Goal: Task Accomplishment & Management: Manage account settings

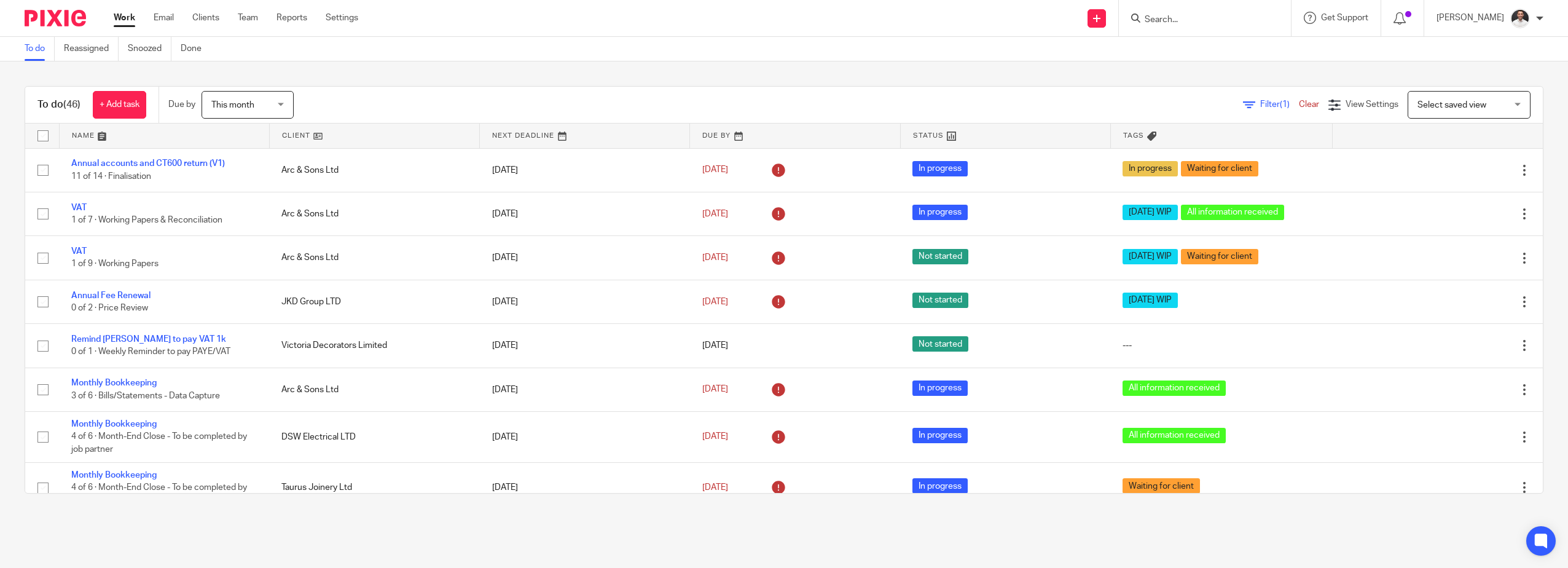
click at [1179, 19] on input "Search" at bounding box center [1198, 20] width 111 height 11
click at [315, 133] on link at bounding box center [374, 135] width 209 height 24
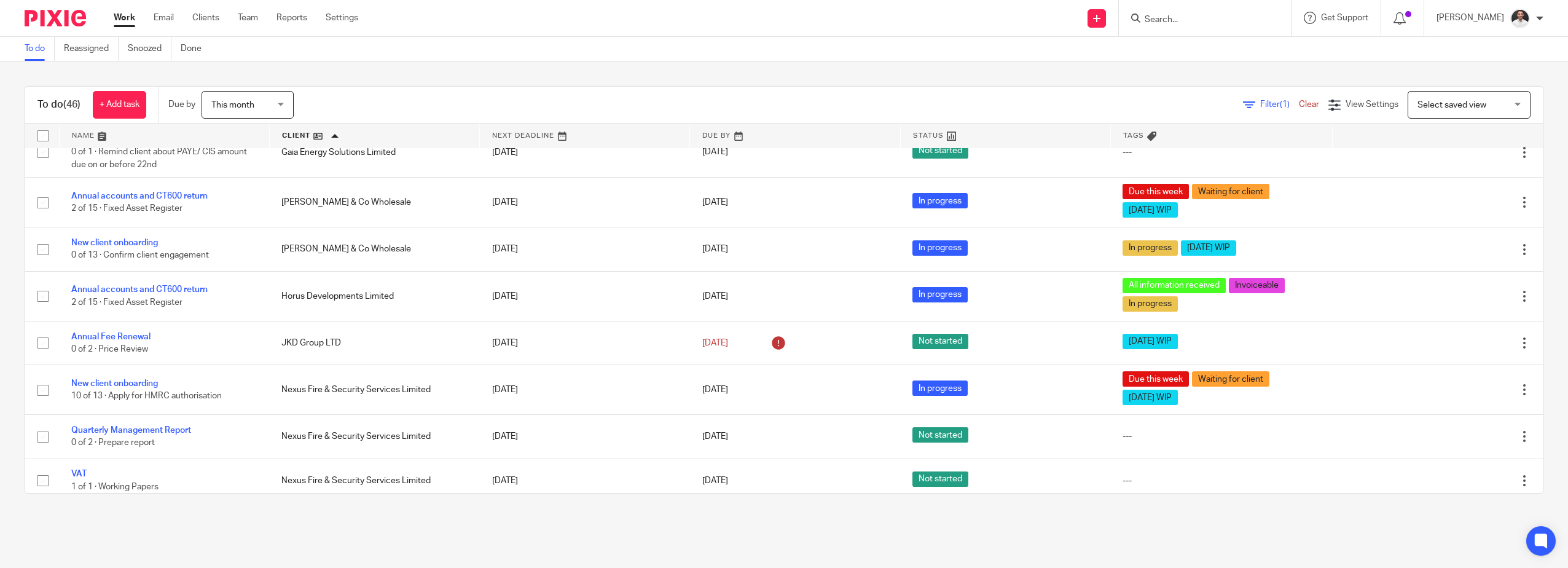
scroll to position [819, 0]
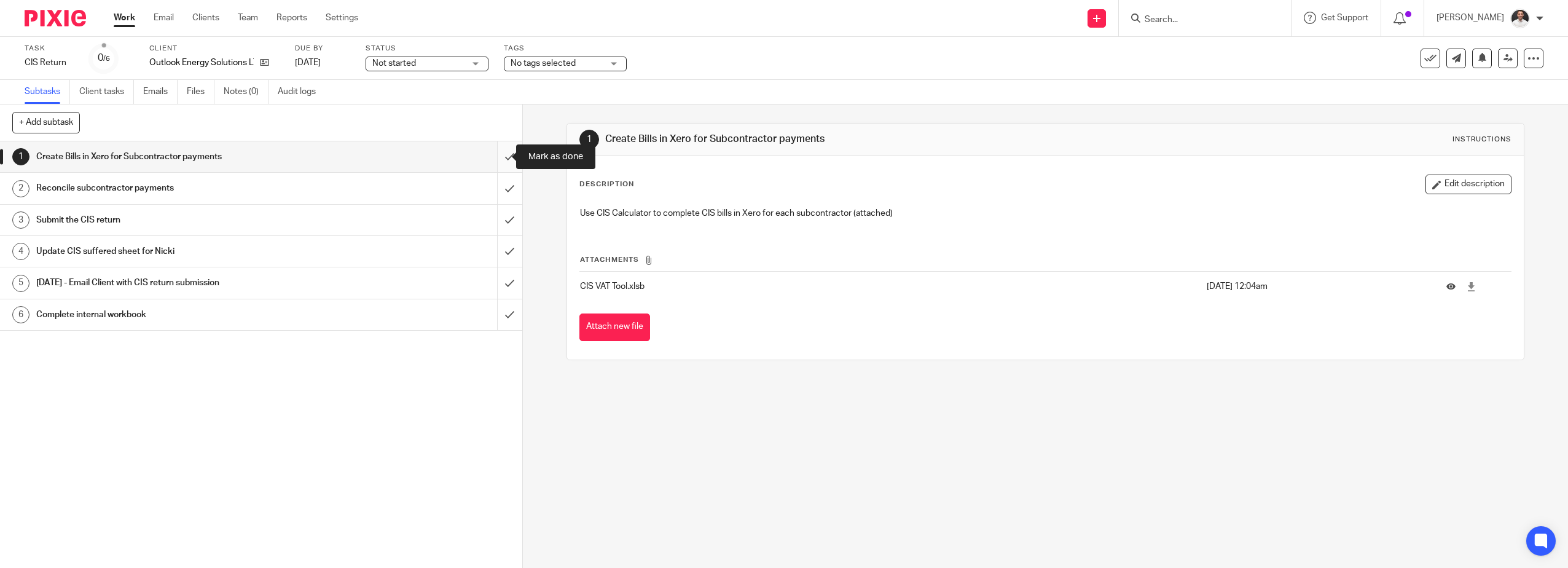
click at [502, 161] on input "submit" at bounding box center [261, 157] width 522 height 31
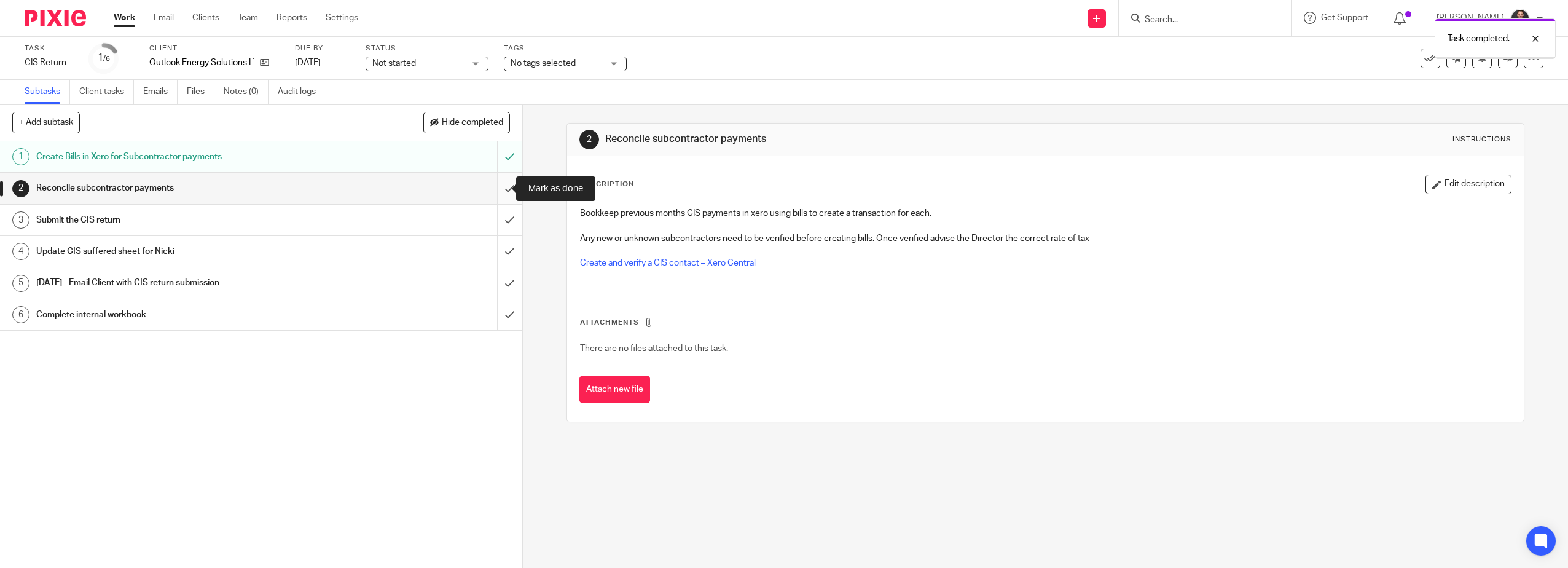
click at [496, 183] on input "submit" at bounding box center [261, 187] width 522 height 31
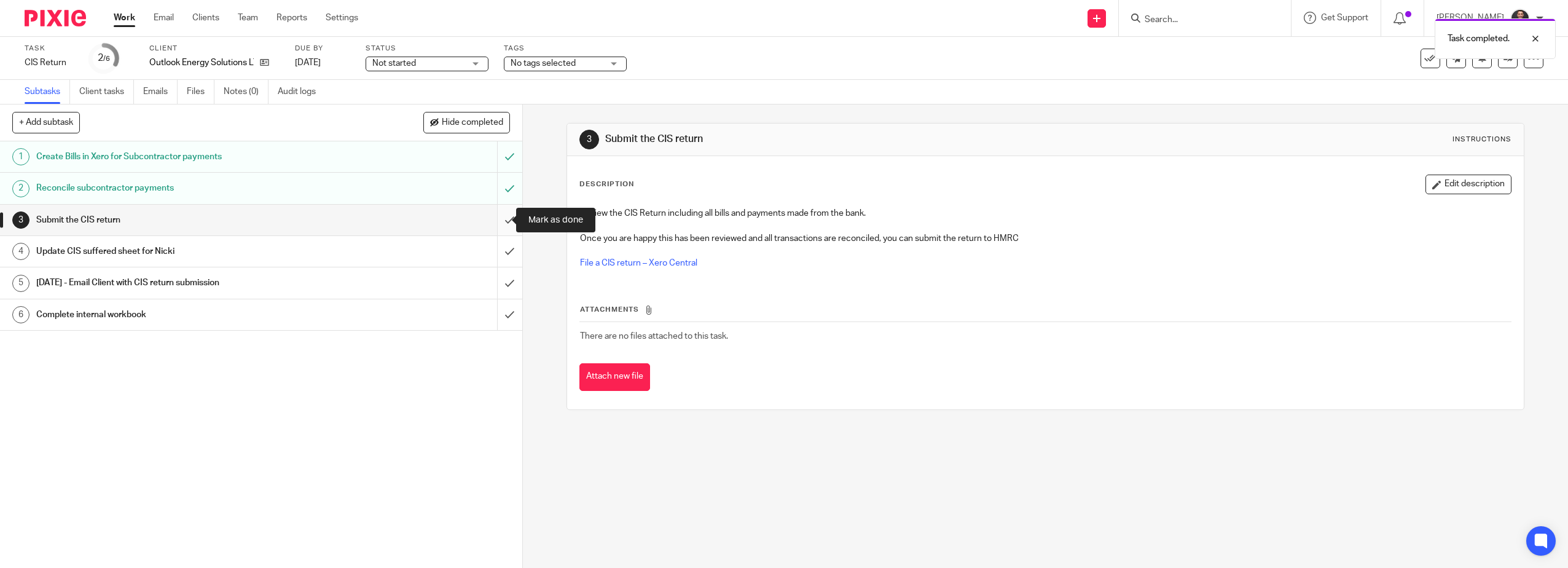
click at [499, 219] on input "submit" at bounding box center [261, 219] width 522 height 31
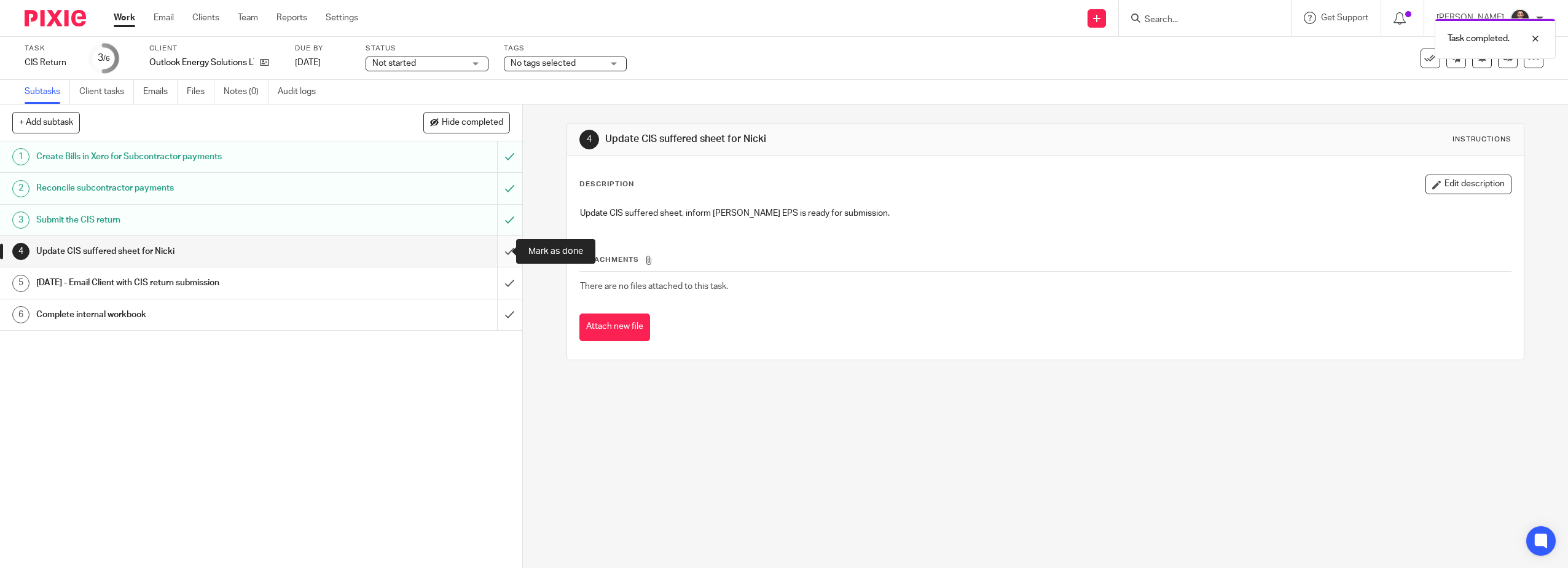
click at [498, 256] on input "submit" at bounding box center [261, 251] width 522 height 31
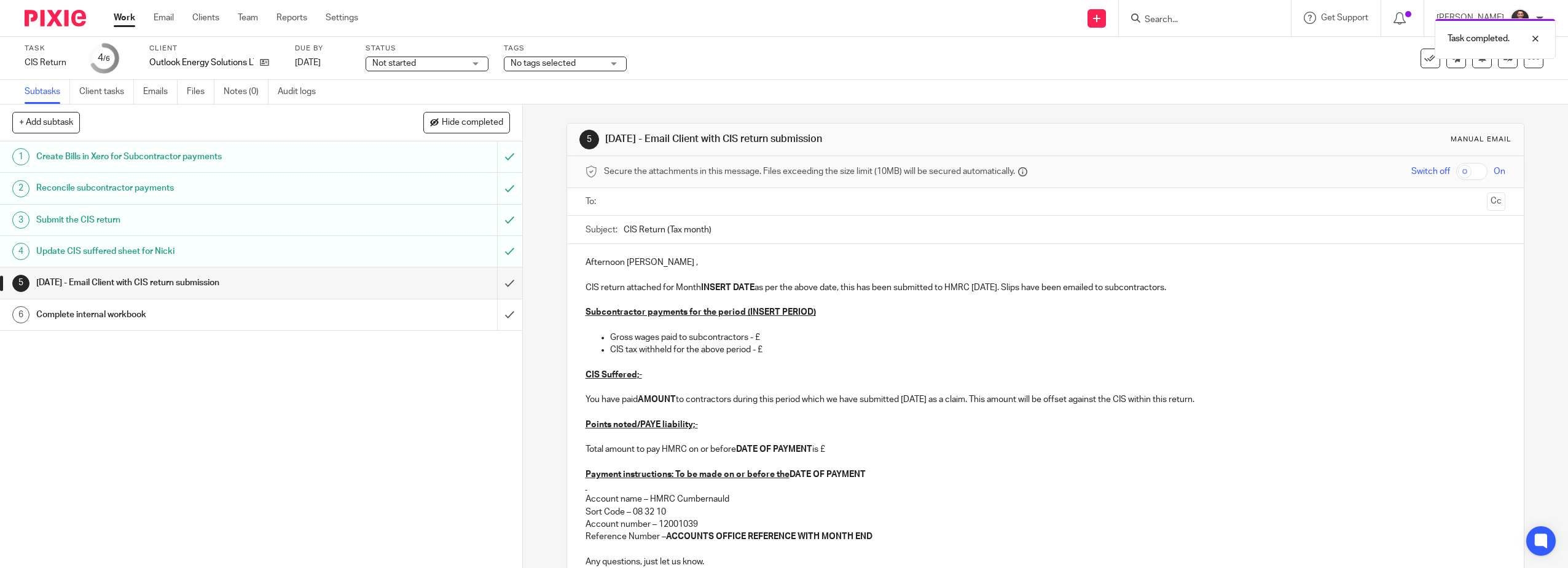
drag, startPoint x: 647, startPoint y: 205, endPoint x: 647, endPoint y: 216, distance: 11.0
click at [647, 208] on input "text" at bounding box center [1045, 202] width 874 height 14
drag, startPoint x: 732, startPoint y: 234, endPoint x: 663, endPoint y: 233, distance: 69.0
click at [663, 233] on input "CIS Return (Tax month)" at bounding box center [1064, 232] width 882 height 28
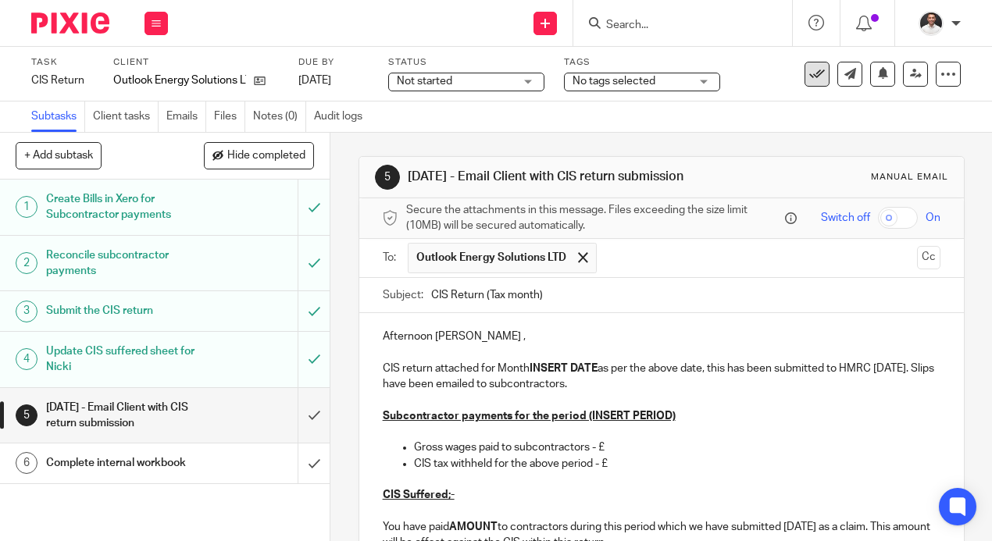
click at [809, 72] on icon at bounding box center [817, 74] width 16 height 16
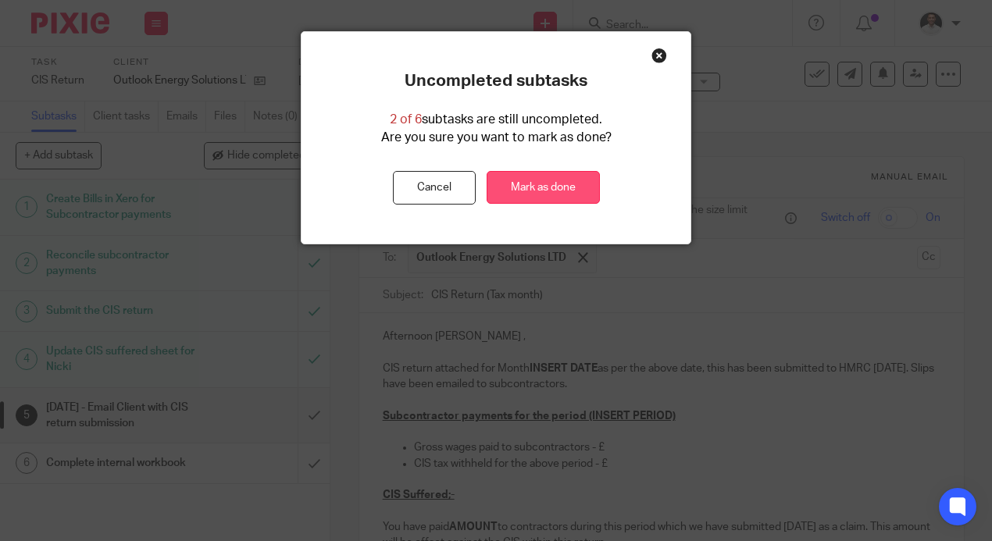
click at [534, 180] on link "Mark as done" at bounding box center [543, 188] width 113 height 34
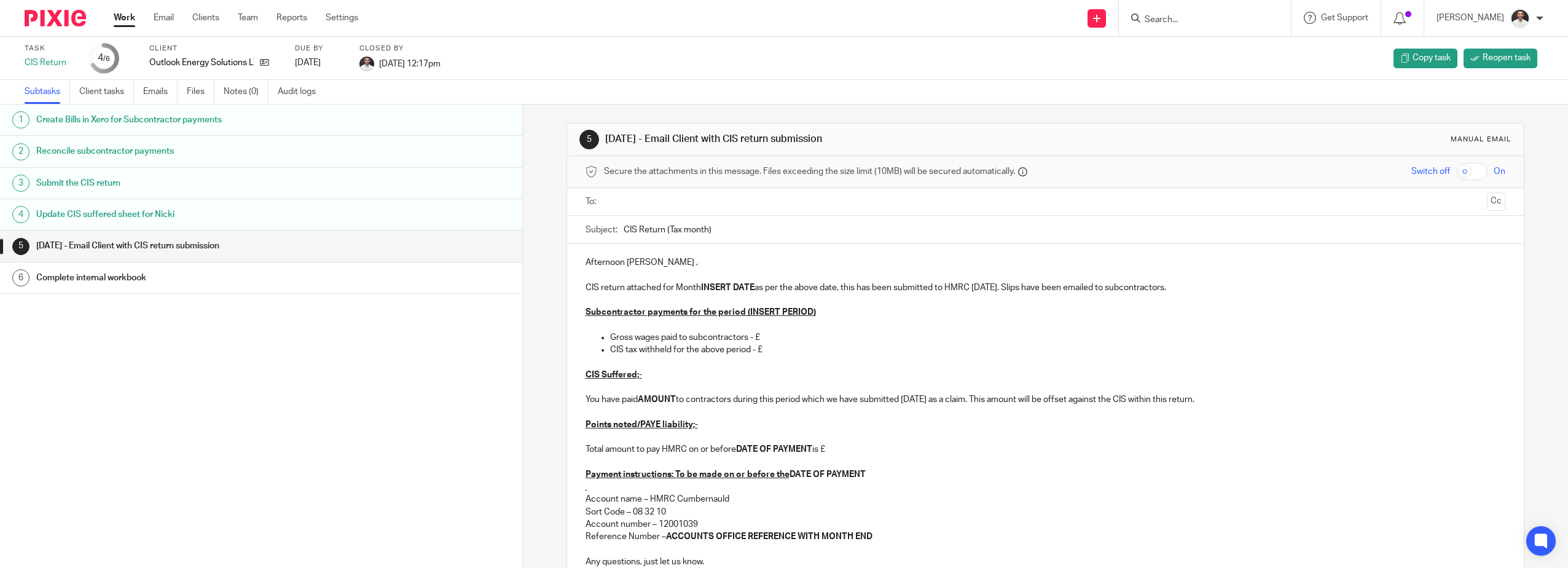
click at [51, 26] on img at bounding box center [55, 17] width 61 height 17
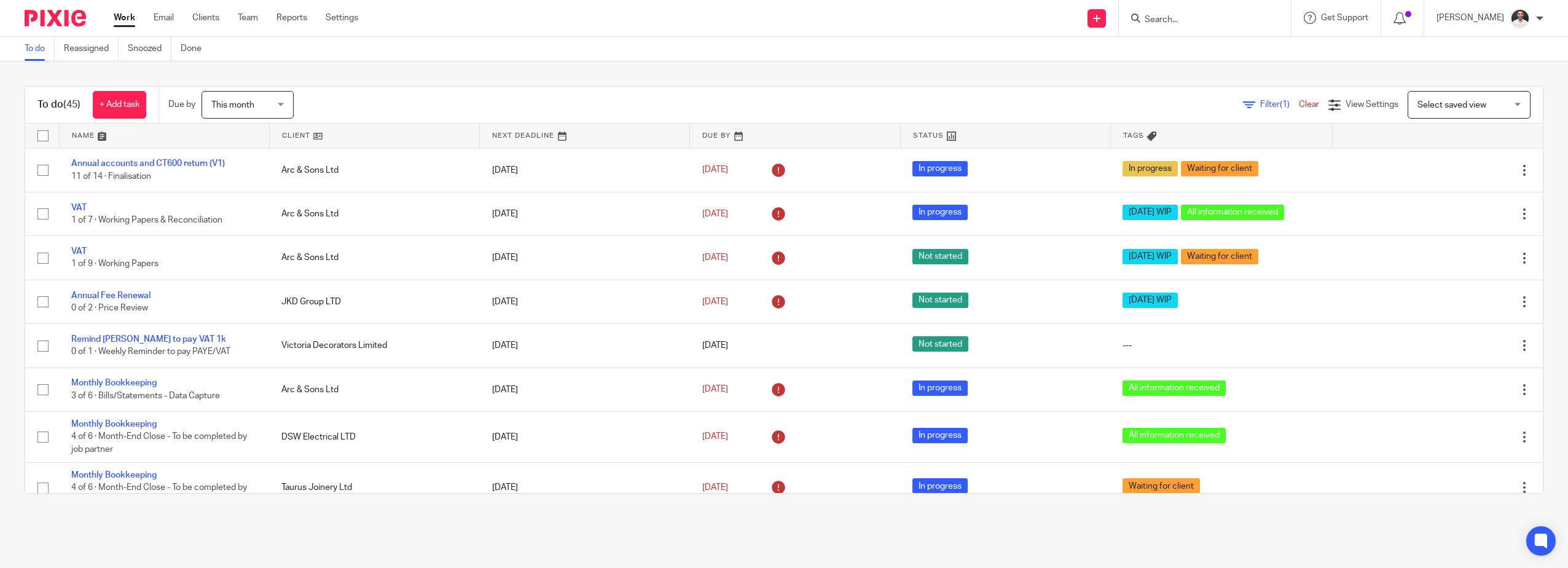
click at [1186, 19] on input "Search" at bounding box center [1198, 20] width 111 height 11
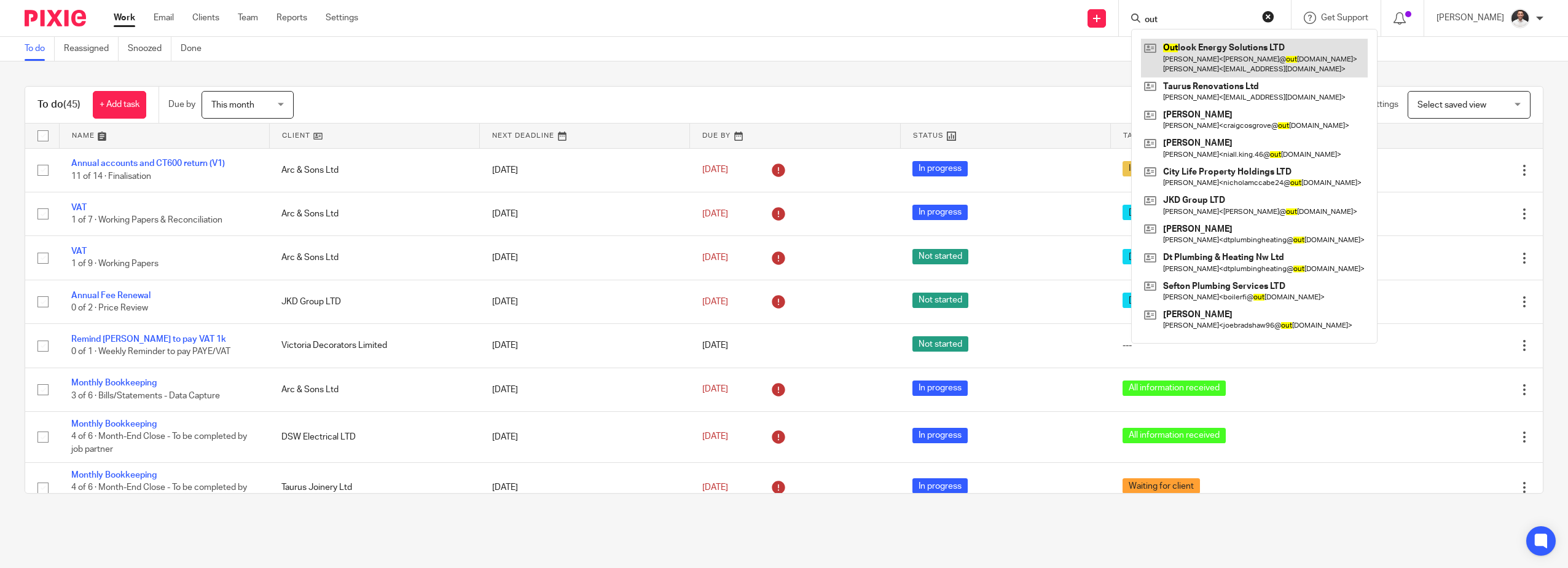
type input "out"
click at [1221, 60] on link at bounding box center [1254, 57] width 227 height 38
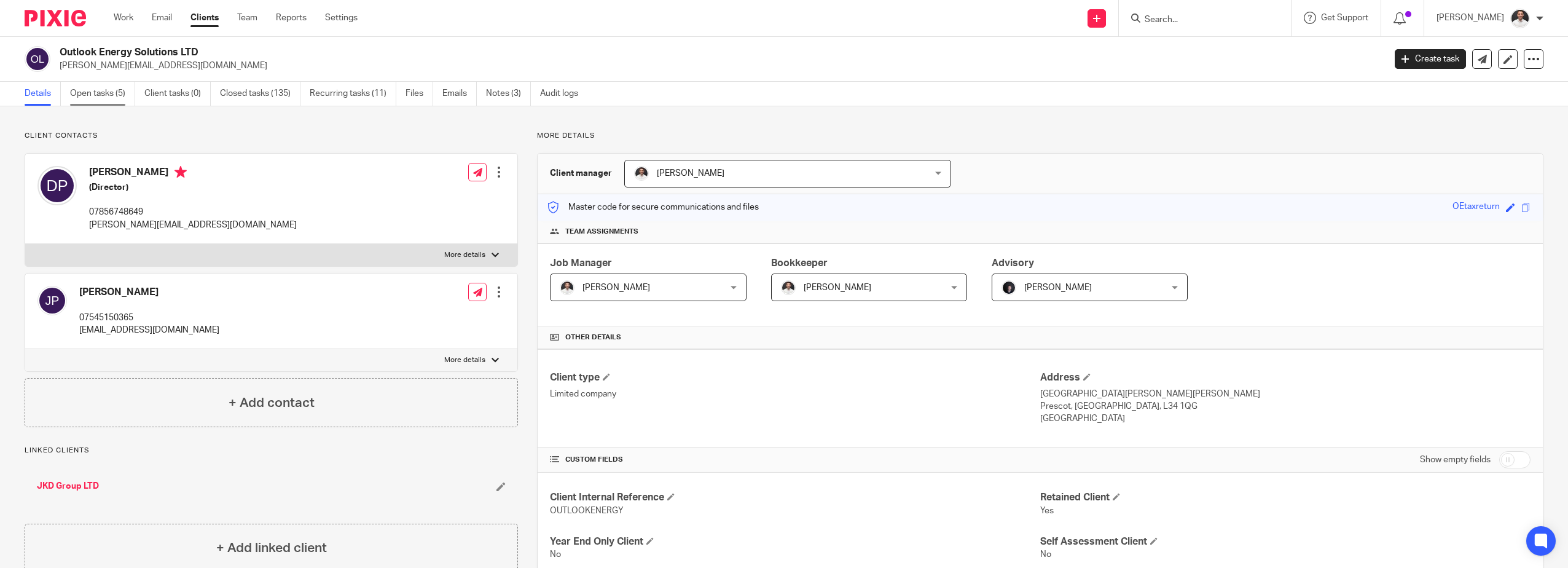
click at [111, 89] on link "Open tasks (5)" at bounding box center [102, 94] width 65 height 24
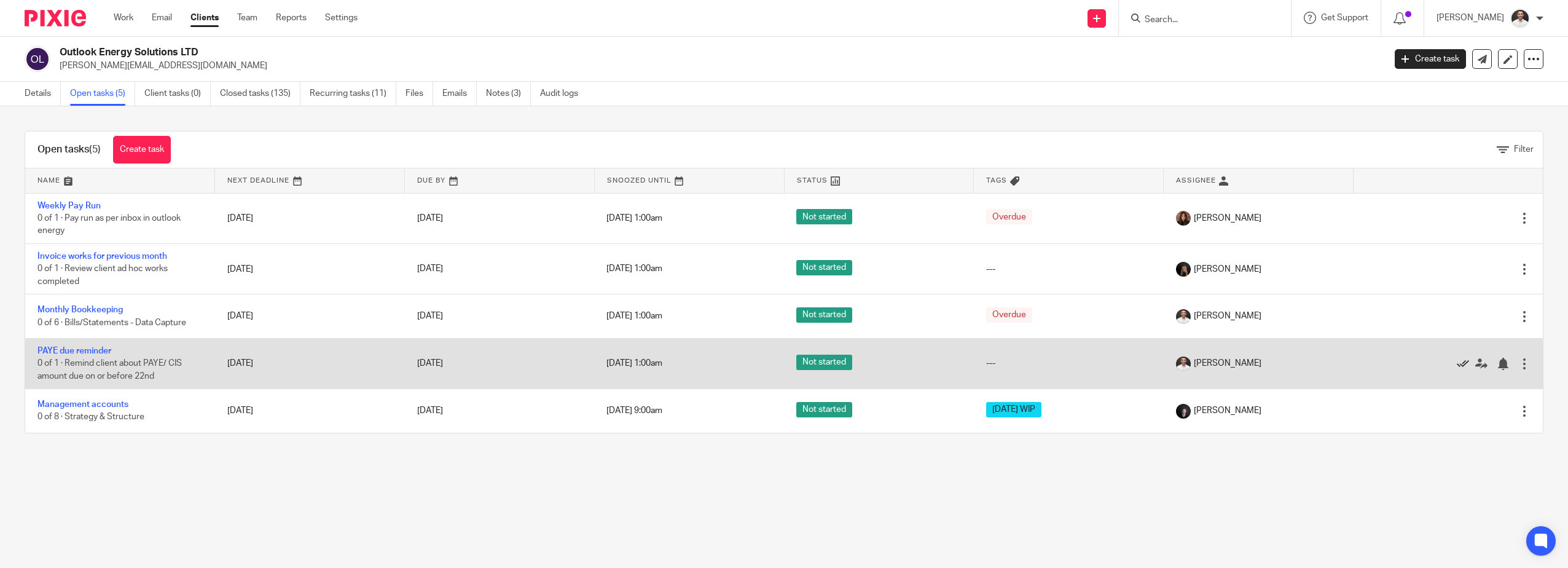
click at [1457, 363] on icon at bounding box center [1463, 364] width 13 height 13
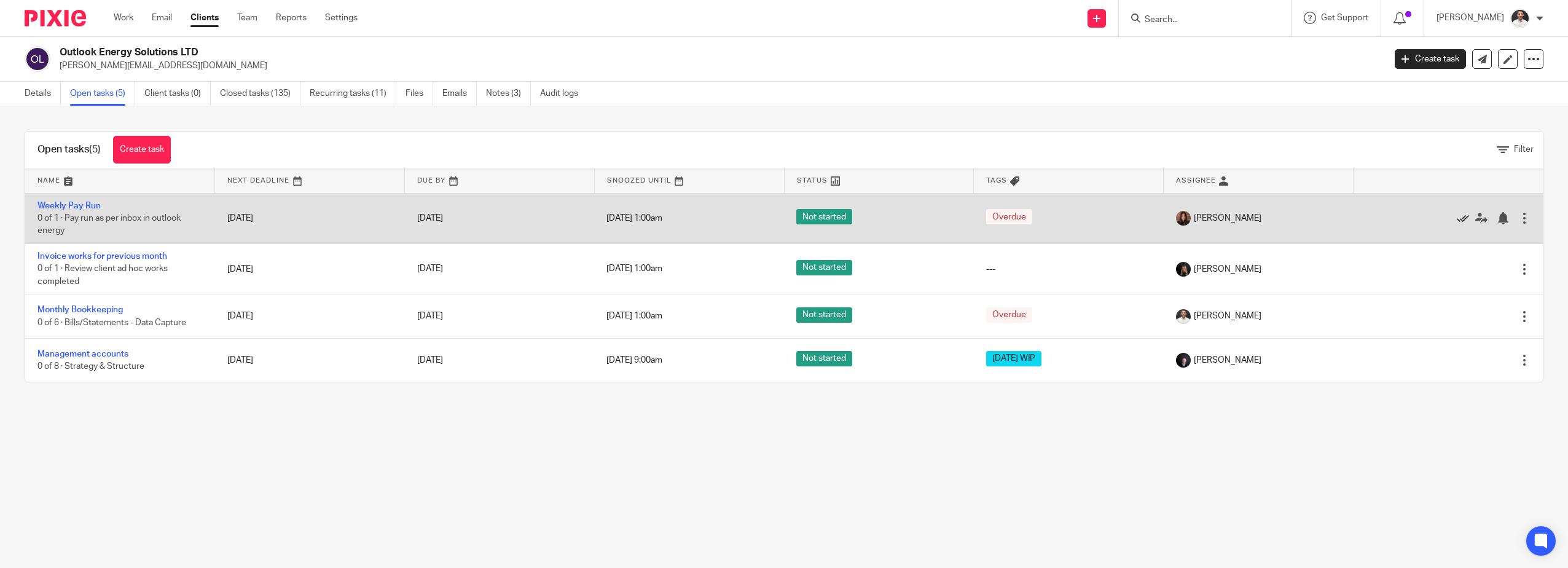
click at [1457, 218] on icon at bounding box center [1463, 218] width 13 height 13
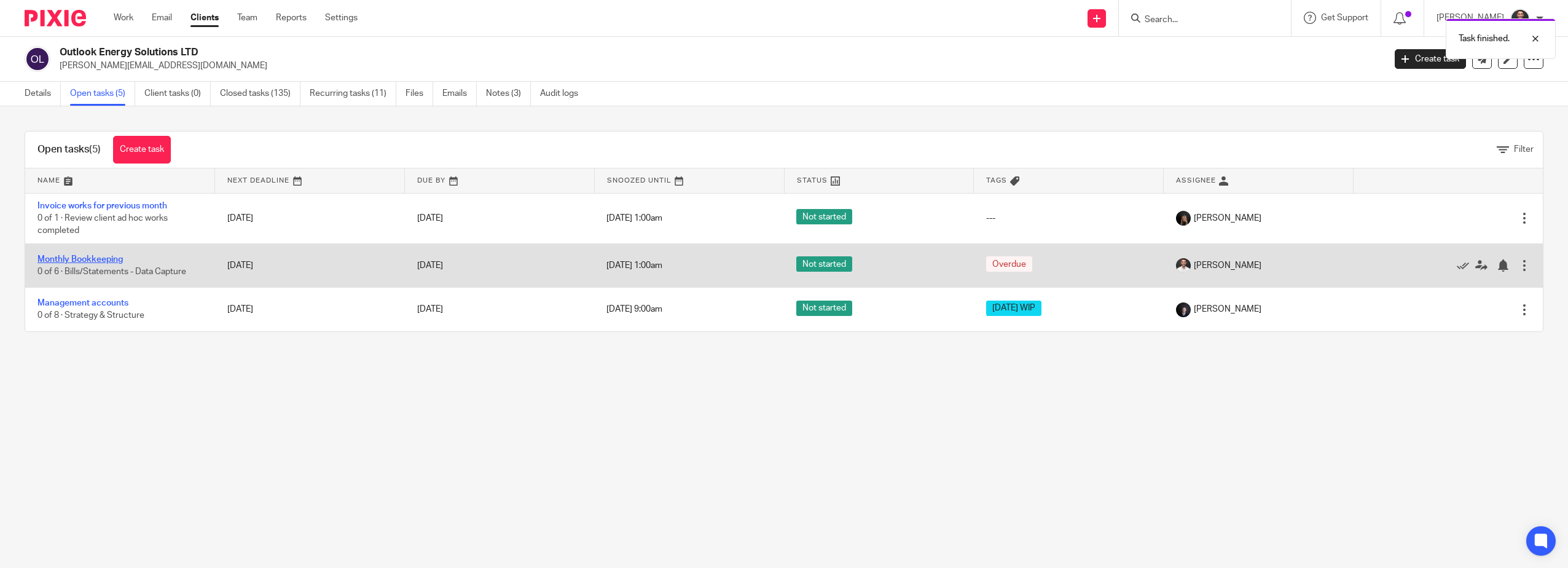
click at [97, 256] on link "Monthly Bookkeeping" at bounding box center [80, 259] width 86 height 9
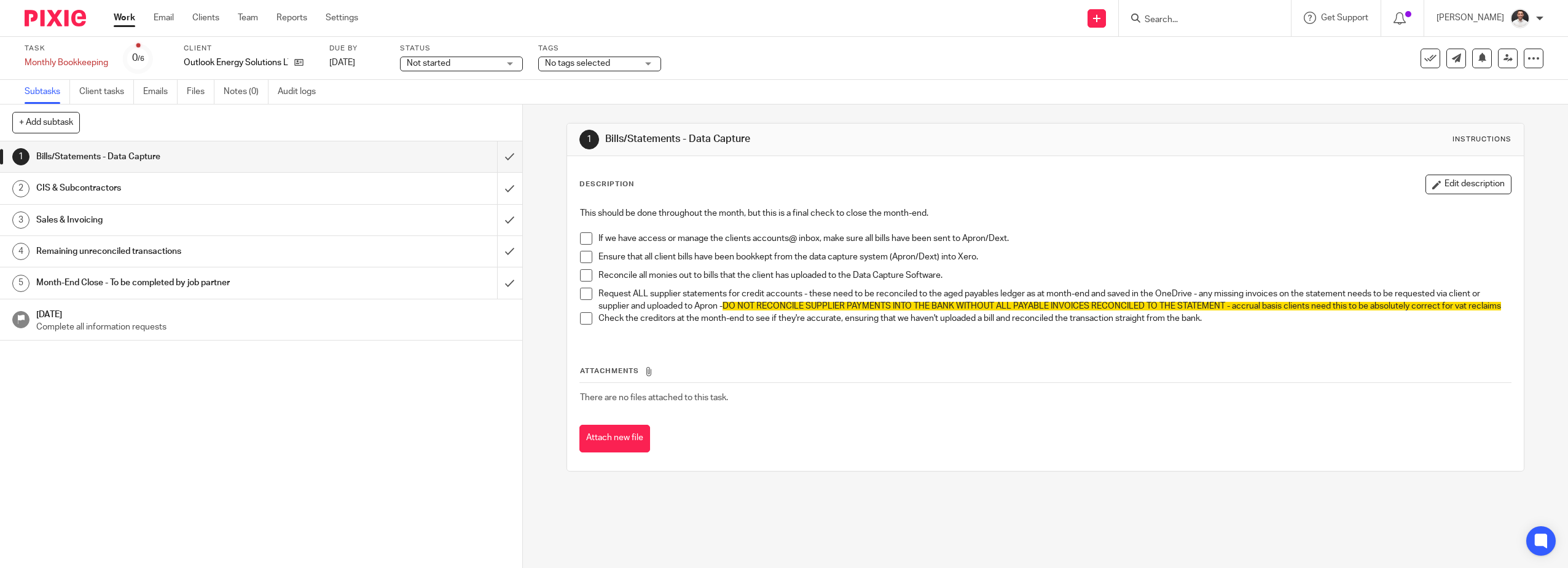
click at [585, 238] on span at bounding box center [586, 238] width 13 height 13
click at [580, 255] on span at bounding box center [586, 257] width 13 height 13
click at [582, 270] on span at bounding box center [586, 275] width 13 height 13
click at [580, 293] on span at bounding box center [586, 293] width 13 height 13
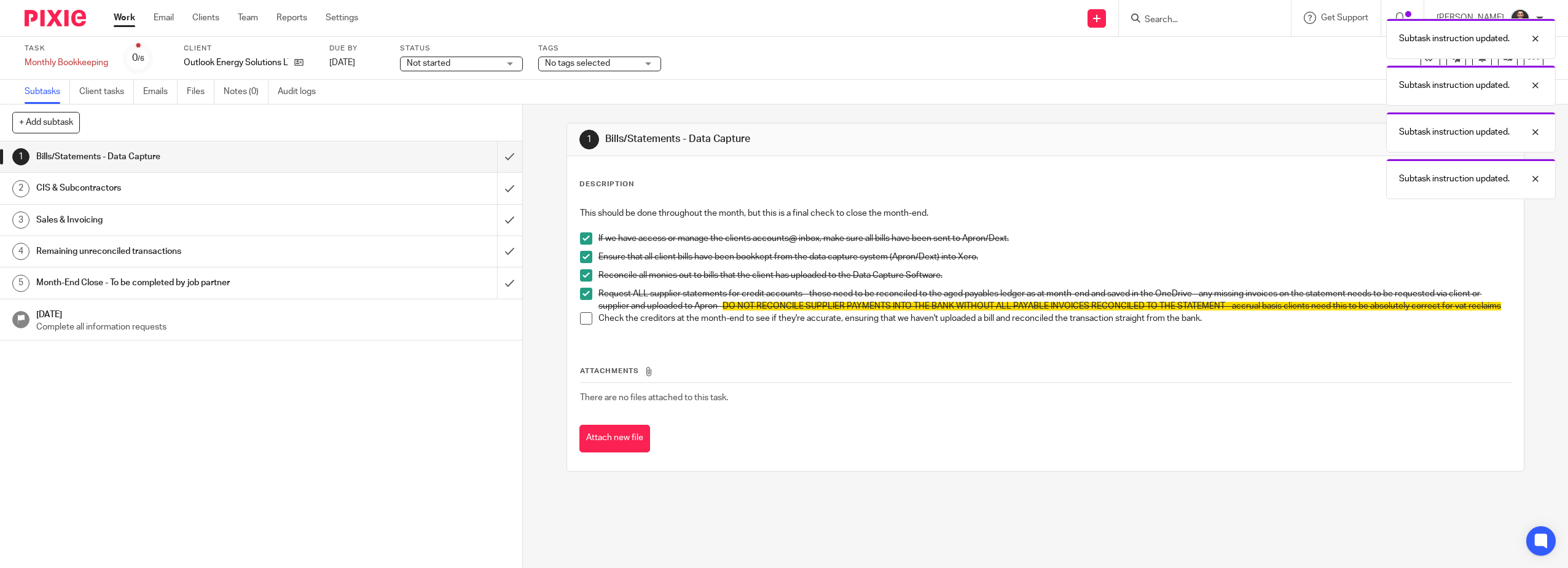
click at [585, 324] on span at bounding box center [586, 319] width 13 height 13
click at [498, 156] on input "submit" at bounding box center [261, 157] width 522 height 31
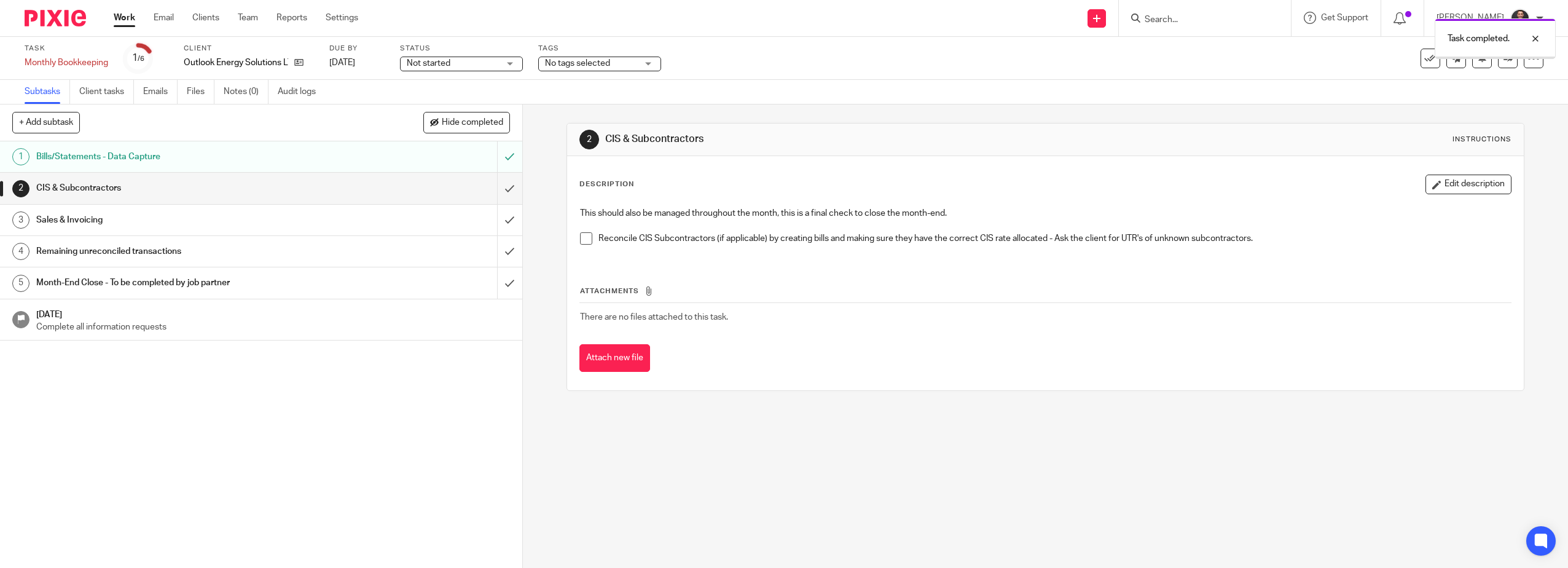
click at [589, 60] on span "No tags selected" at bounding box center [577, 63] width 65 height 9
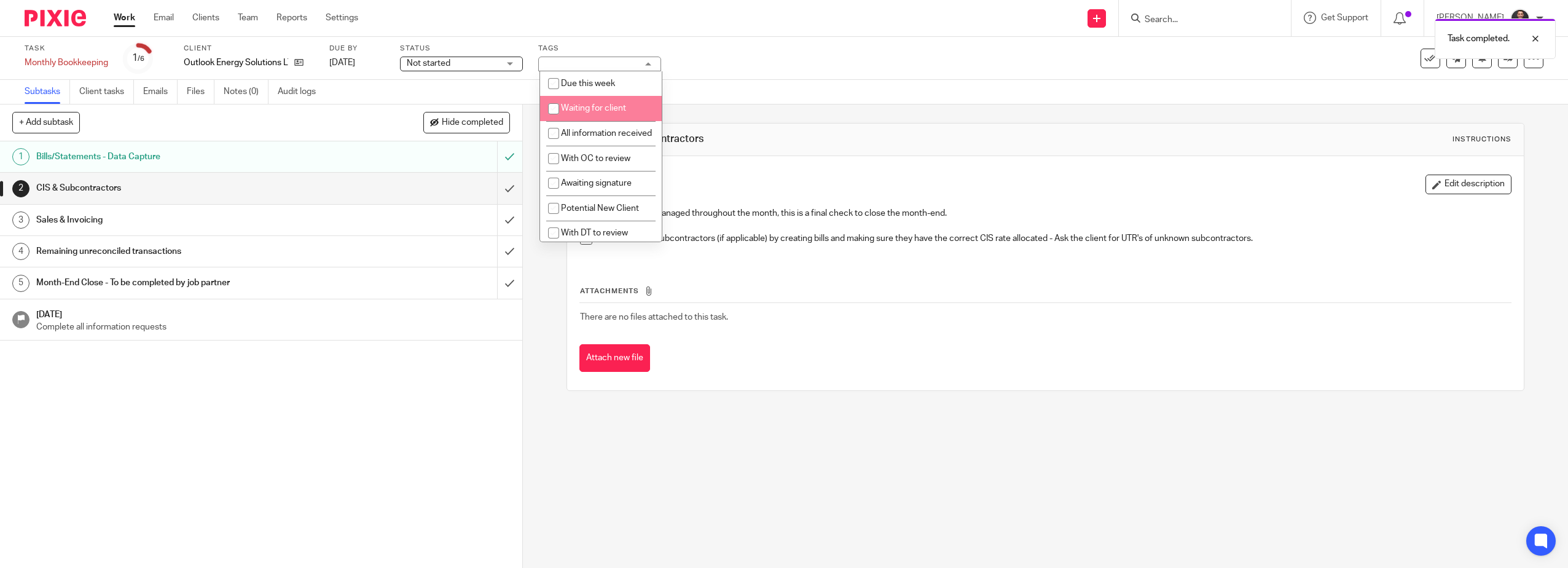
click at [574, 103] on li "Waiting for client" at bounding box center [600, 109] width 122 height 25
checkbox input "true"
click at [493, 60] on span "Not started" at bounding box center [452, 64] width 92 height 13
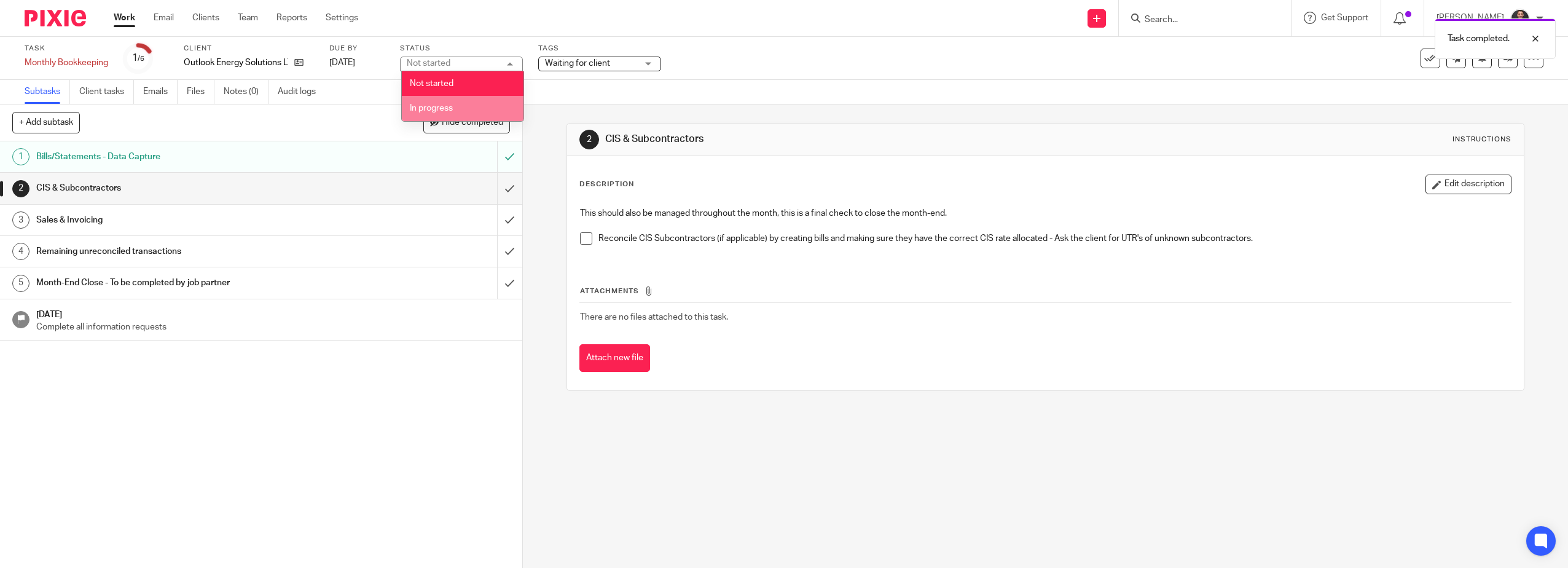
click at [475, 115] on li "In progress" at bounding box center [463, 109] width 122 height 25
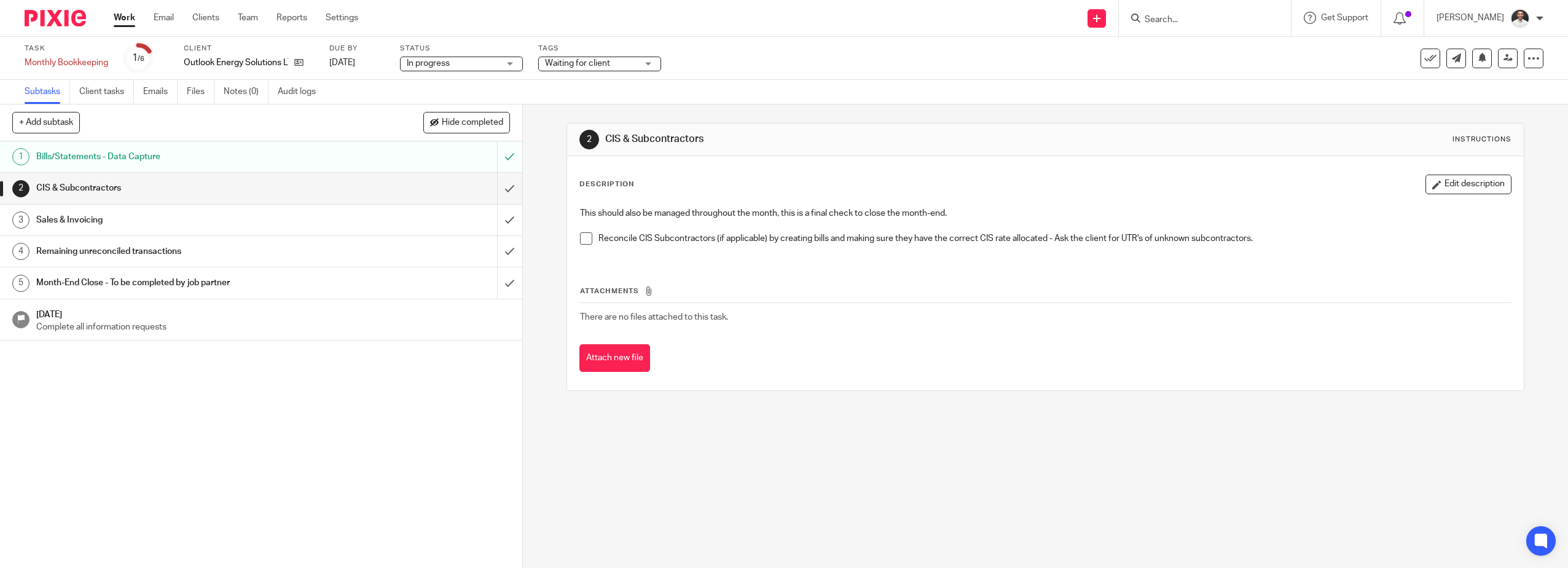
click at [125, 16] on link "Work" at bounding box center [124, 18] width 21 height 13
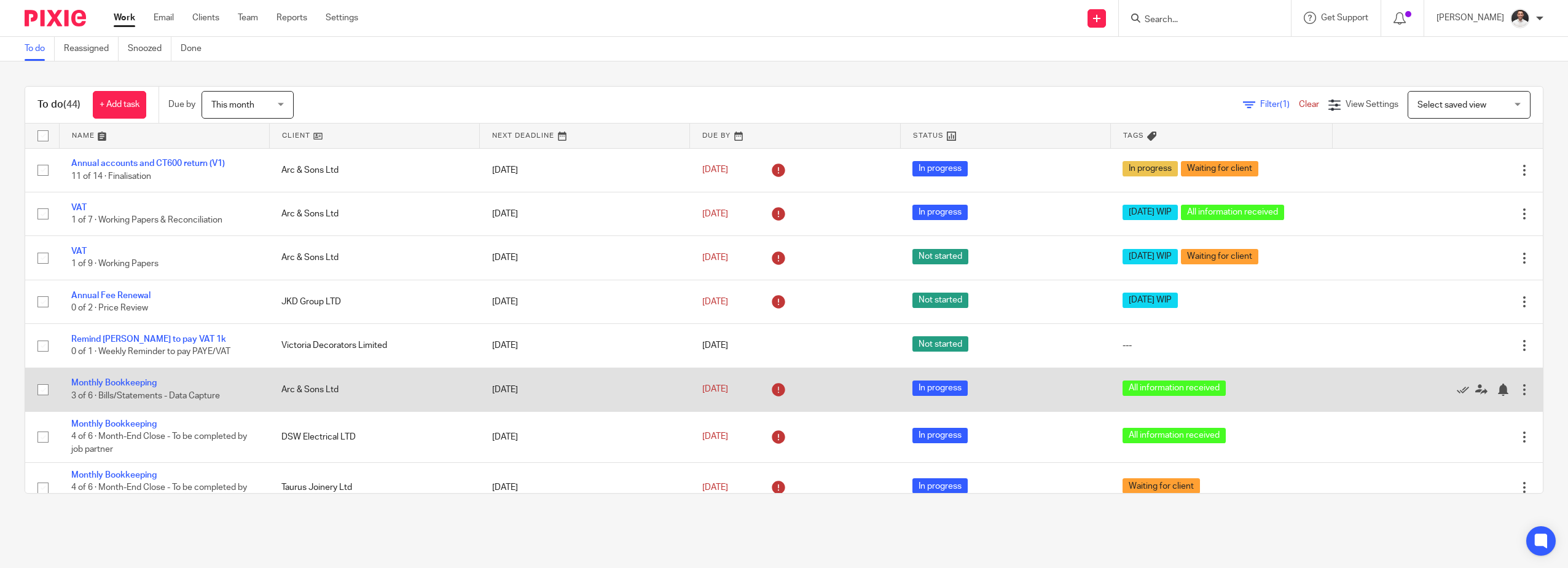
scroll to position [205, 0]
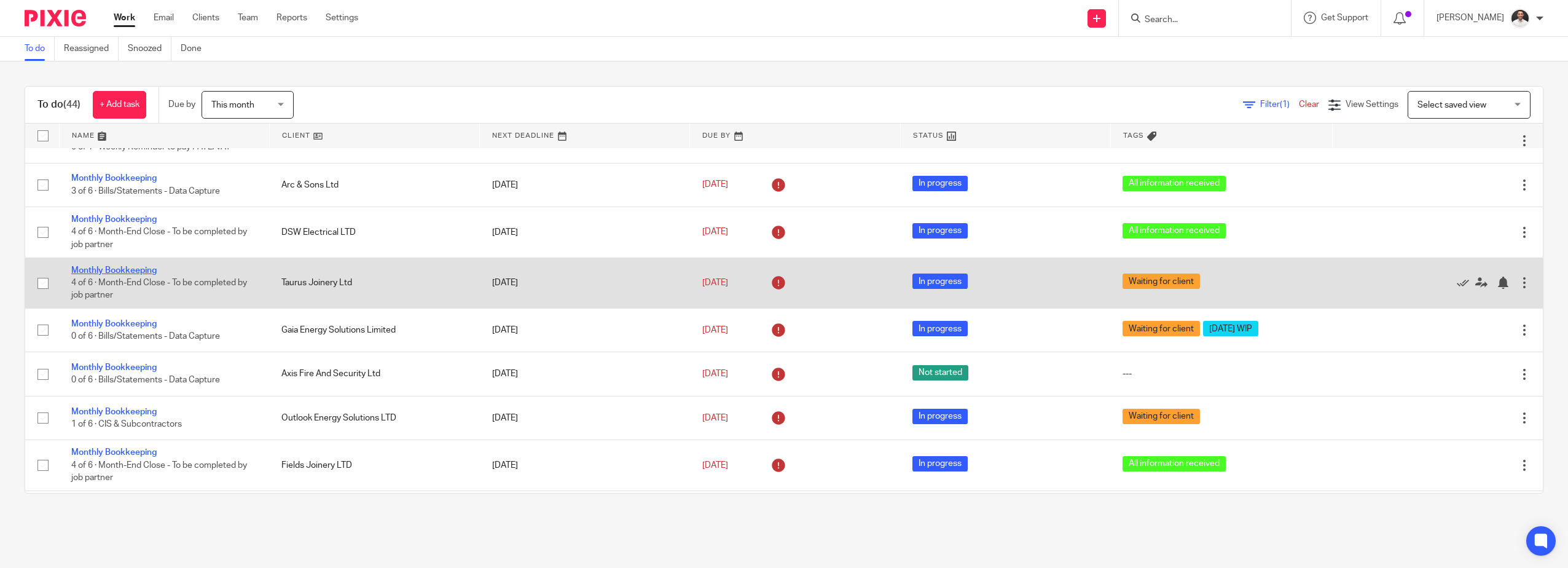
click at [131, 268] on link "Monthly Bookkeeping" at bounding box center [114, 270] width 86 height 9
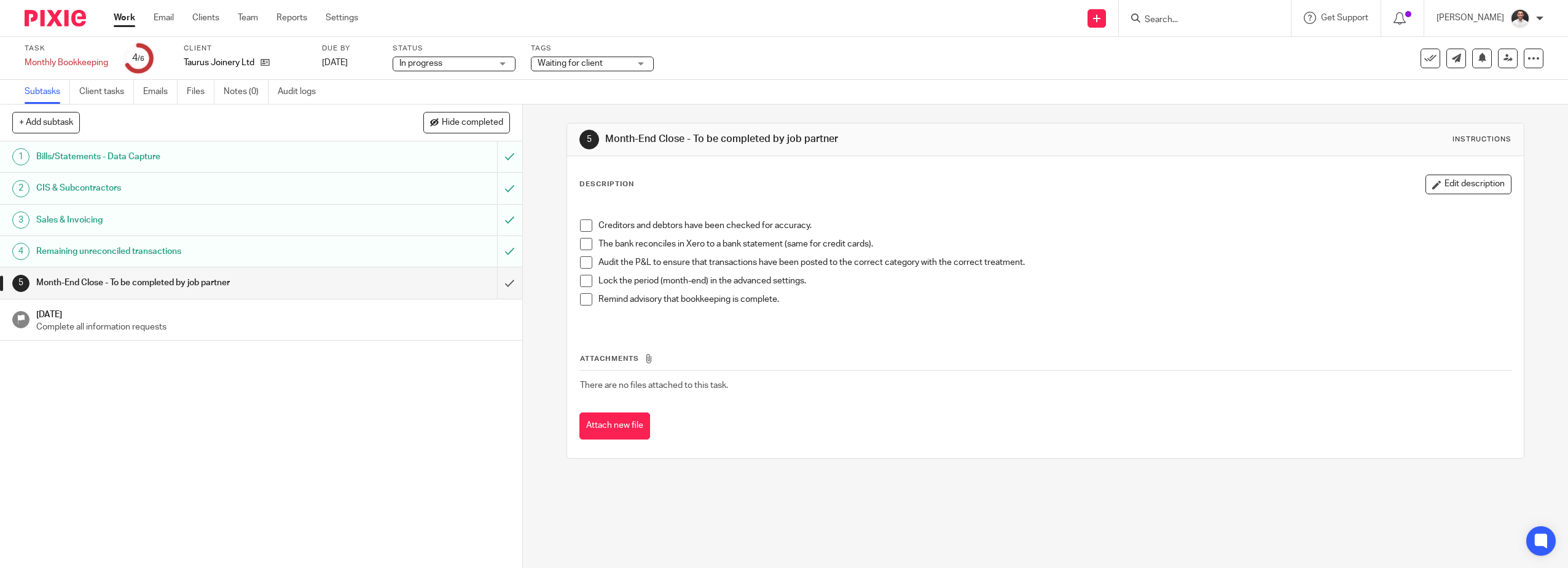
click at [610, 67] on span "Waiting for client" at bounding box center [583, 64] width 92 height 13
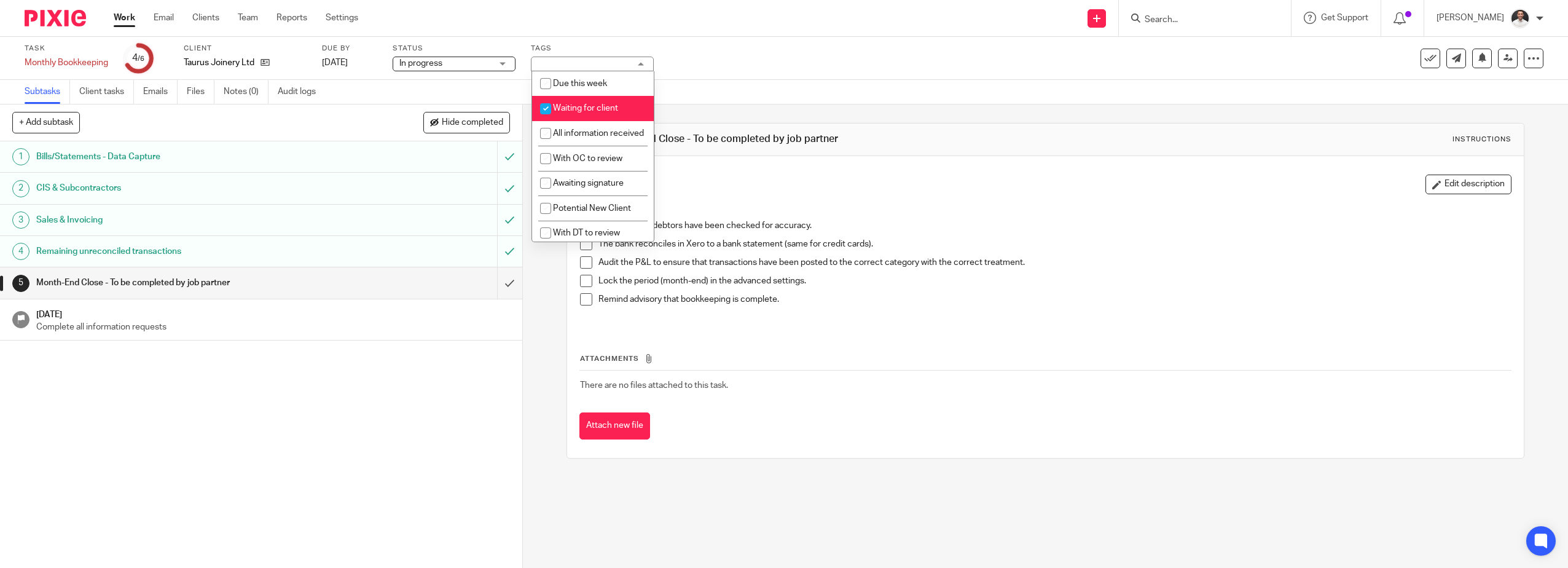
click at [548, 107] on input "checkbox" at bounding box center [546, 109] width 24 height 24
checkbox input "false"
click at [544, 133] on input "checkbox" at bounding box center [546, 134] width 24 height 24
checkbox input "true"
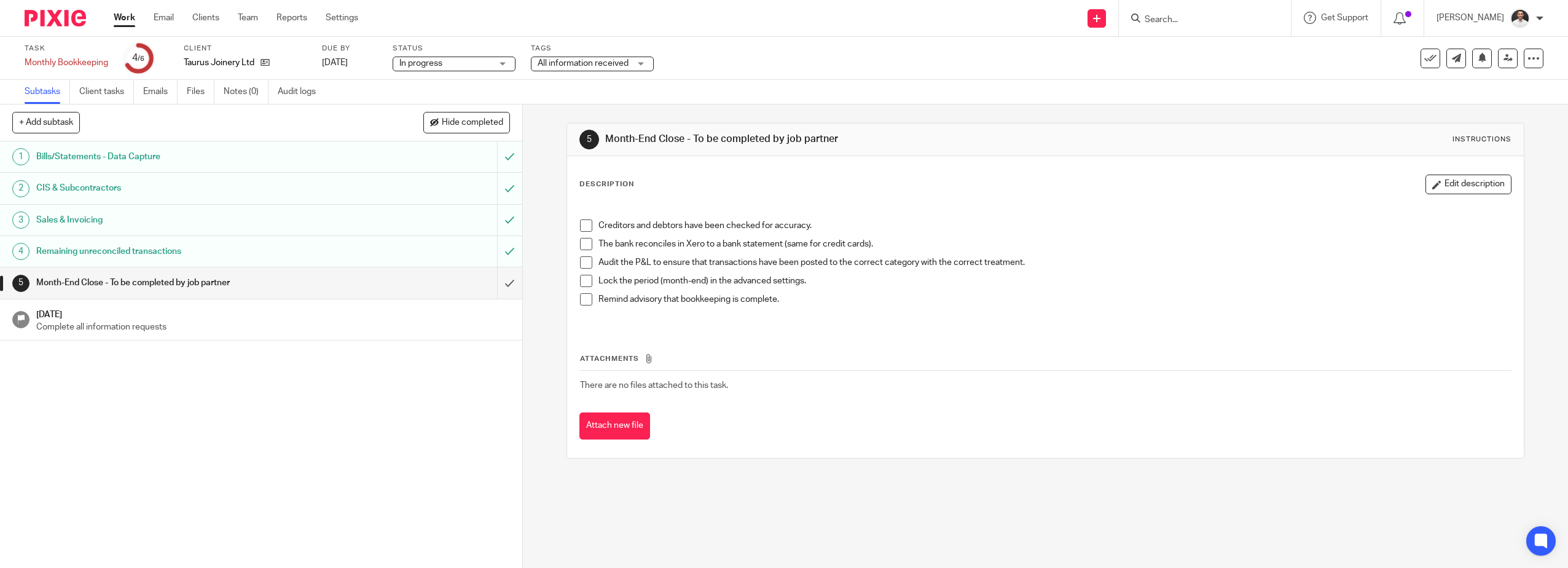
drag, startPoint x: 801, startPoint y: 47, endPoint x: 577, endPoint y: 59, distance: 224.3
click at [795, 50] on div "Task Monthly Bookkeeping Save Monthly Bookkeeping 4 /6 Client Taurus Joinery Lt…" at bounding box center [657, 57] width 1266 height 29
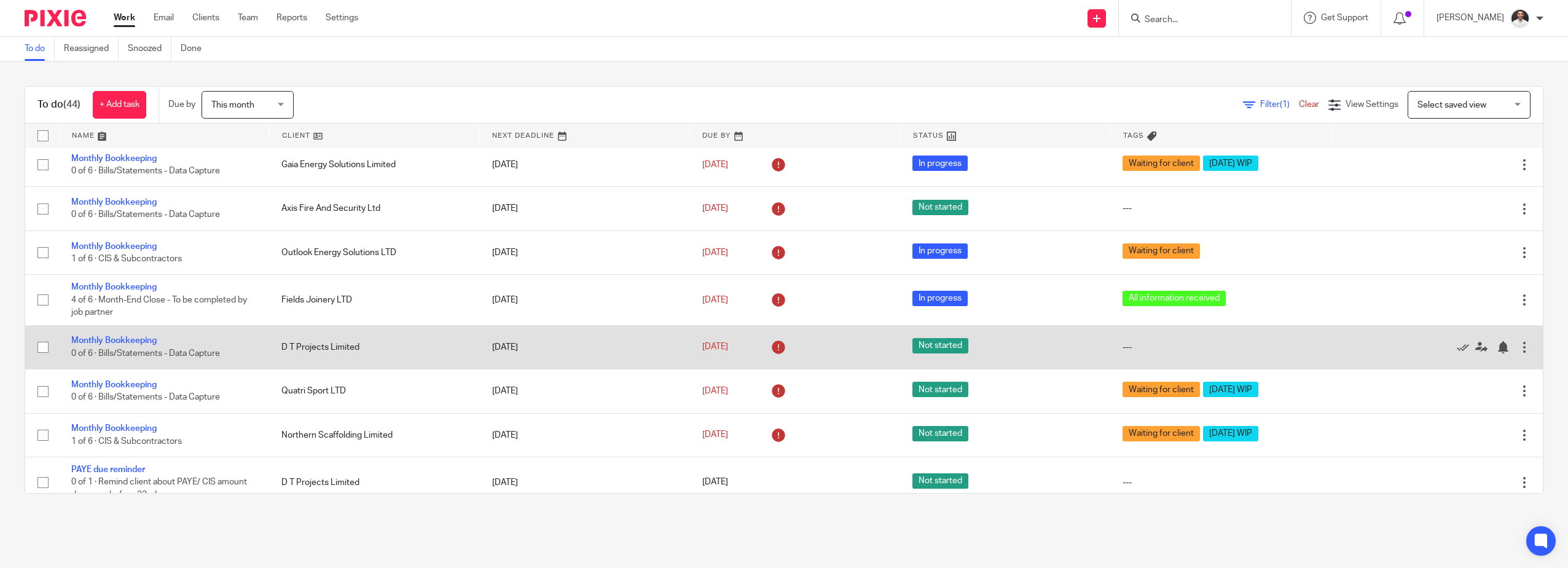
scroll to position [410, 0]
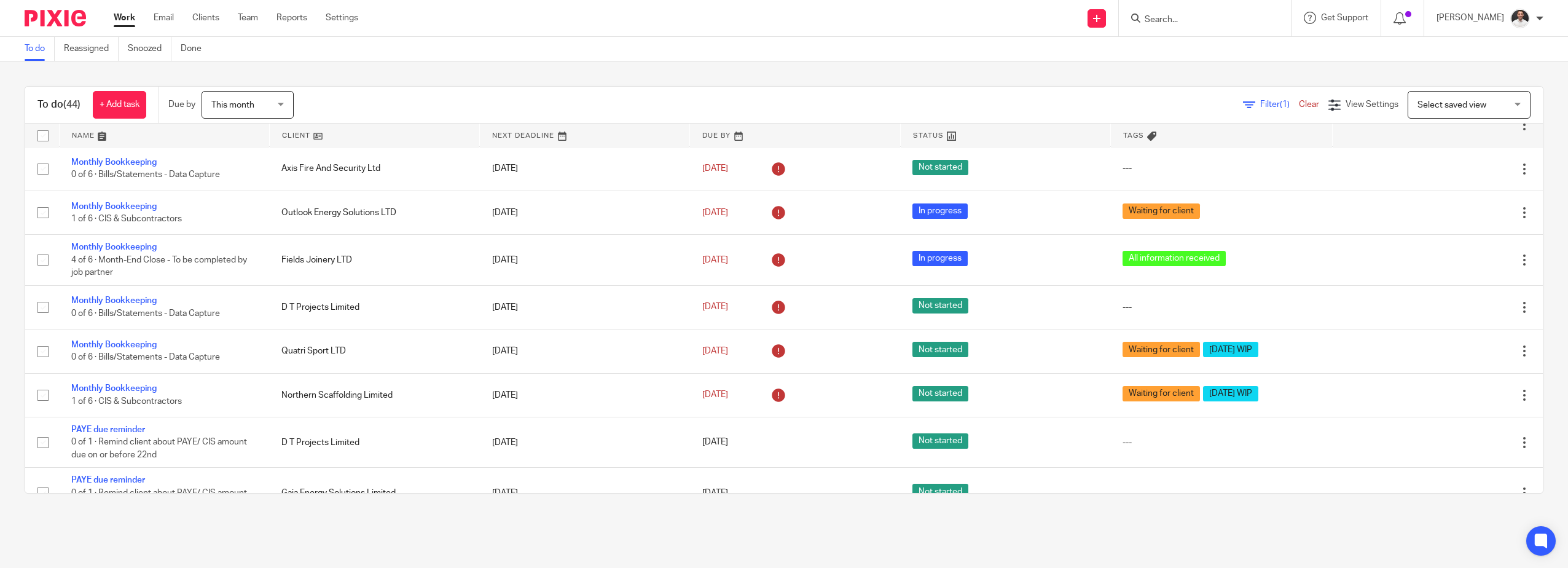
click at [1430, 109] on span "Select saved view" at bounding box center [1452, 105] width 68 height 9
click at [1441, 155] on span "This week tasks" at bounding box center [1428, 156] width 61 height 9
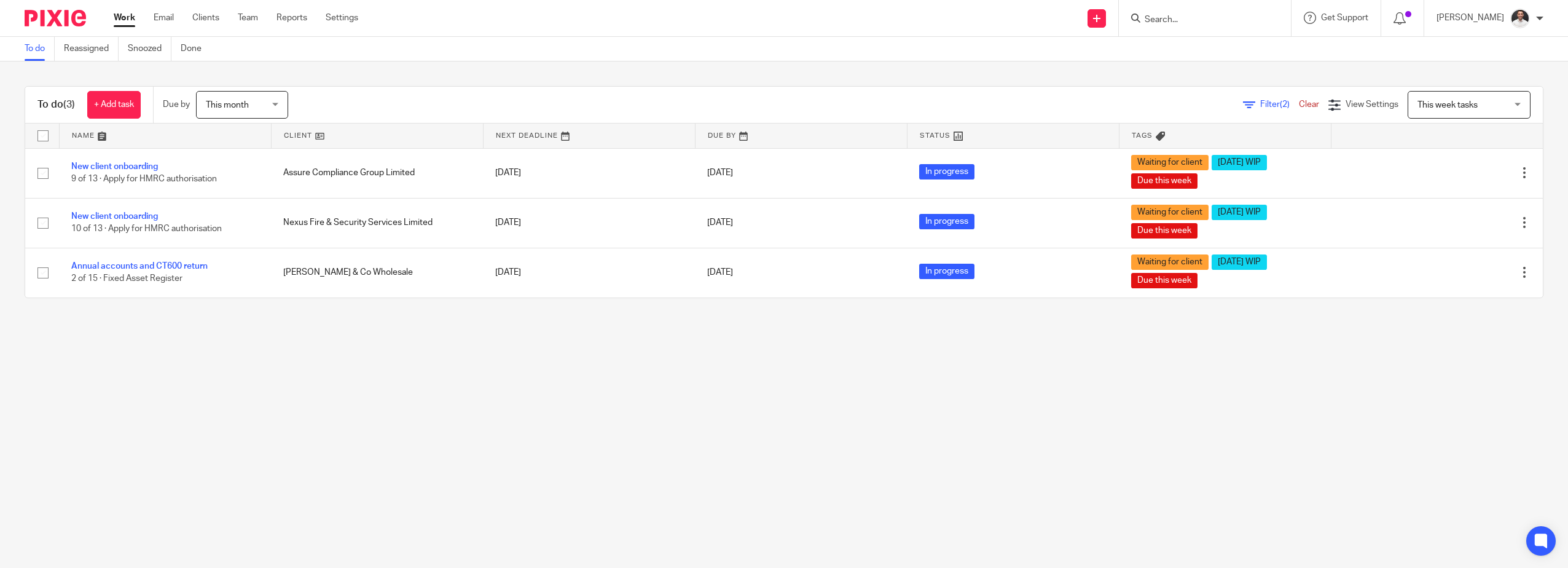
click at [1418, 101] on span "This week tasks" at bounding box center [1448, 105] width 61 height 9
click at [1299, 105] on link "Clear" at bounding box center [1309, 104] width 20 height 9
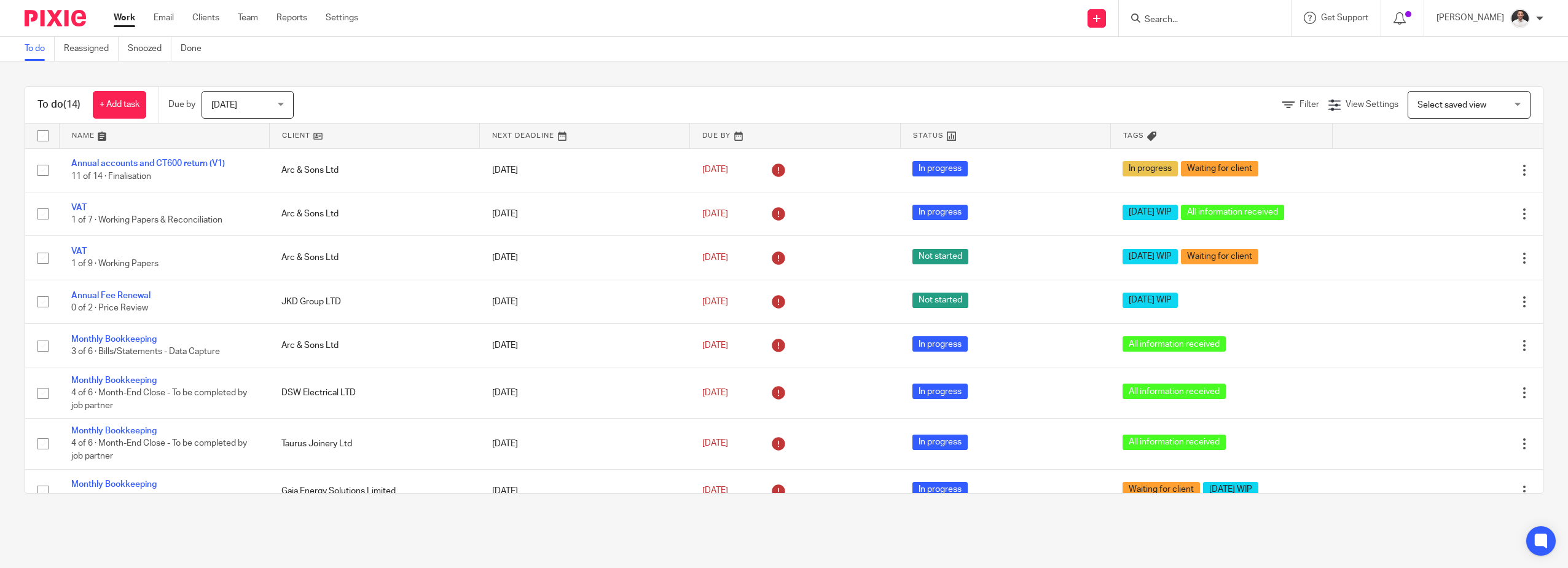
click at [865, 59] on div "To do Reassigned Snoozed Done" at bounding box center [784, 49] width 1568 height 24
click at [640, 81] on div "To do (14) + Add task Due by [DATE] [DATE] [DATE] [DATE] This week Next week Th…" at bounding box center [784, 290] width 1568 height 456
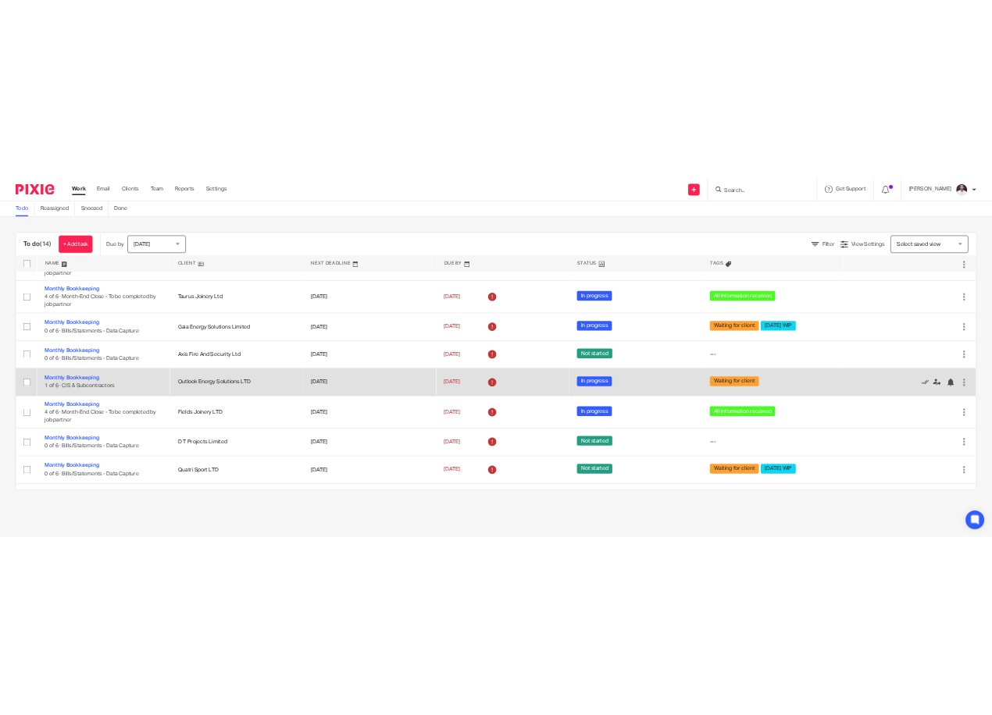
scroll to position [369, 0]
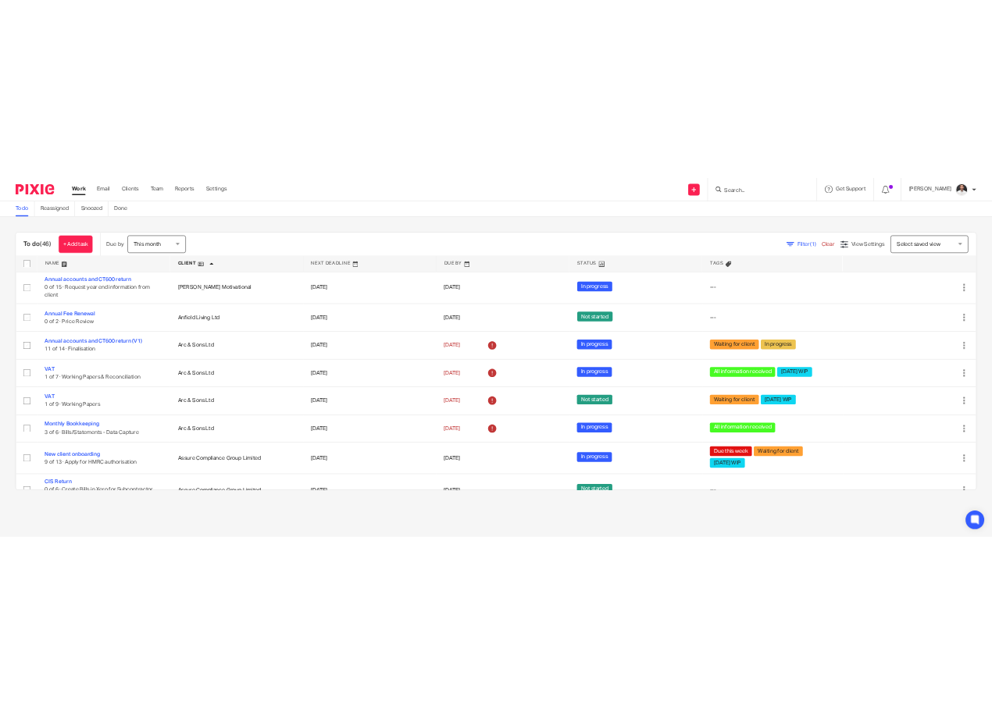
scroll to position [1041, 0]
